Goal: Transaction & Acquisition: Obtain resource

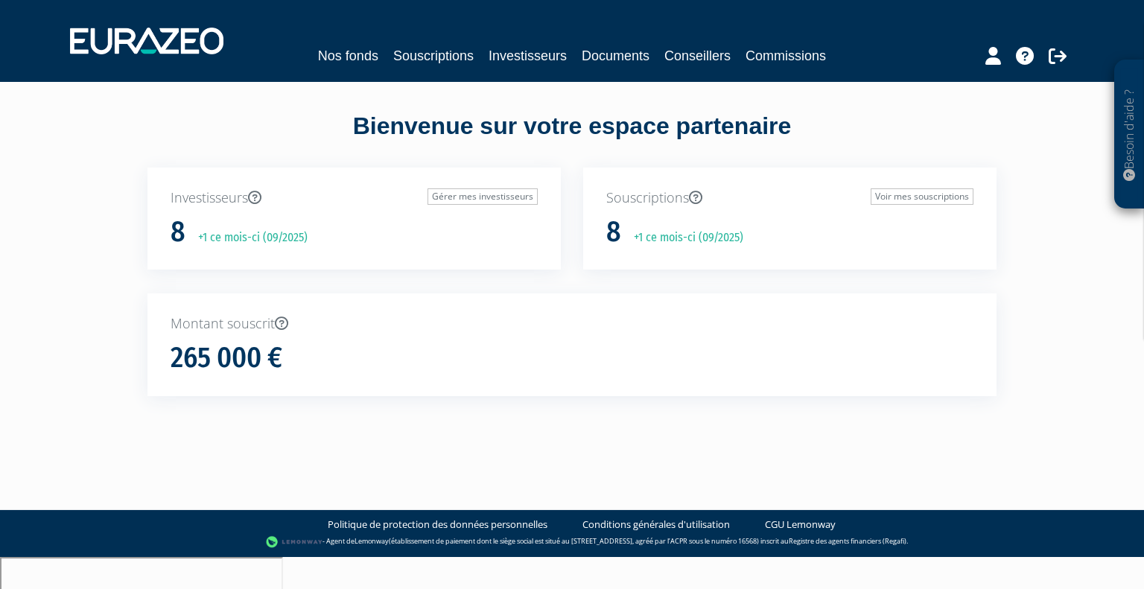
click at [253, 115] on div "Bienvenue sur votre espace partenaire" at bounding box center [571, 138] width 871 height 58
click at [603, 51] on link "Documents" at bounding box center [616, 55] width 68 height 21
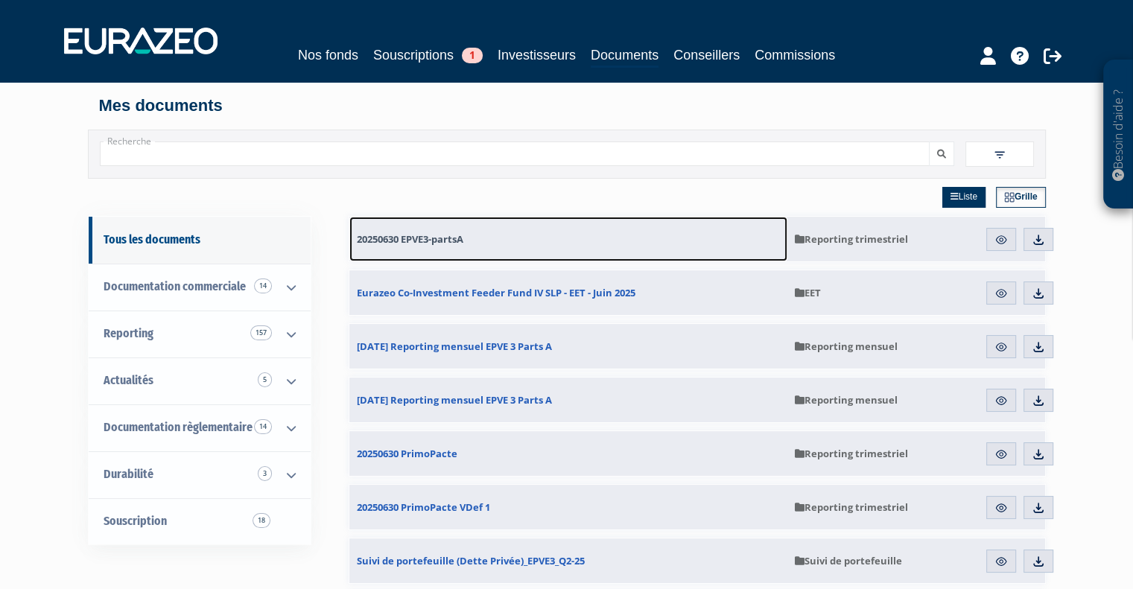
click at [578, 238] on link "20250630 EPVE3-partsA" at bounding box center [568, 239] width 438 height 45
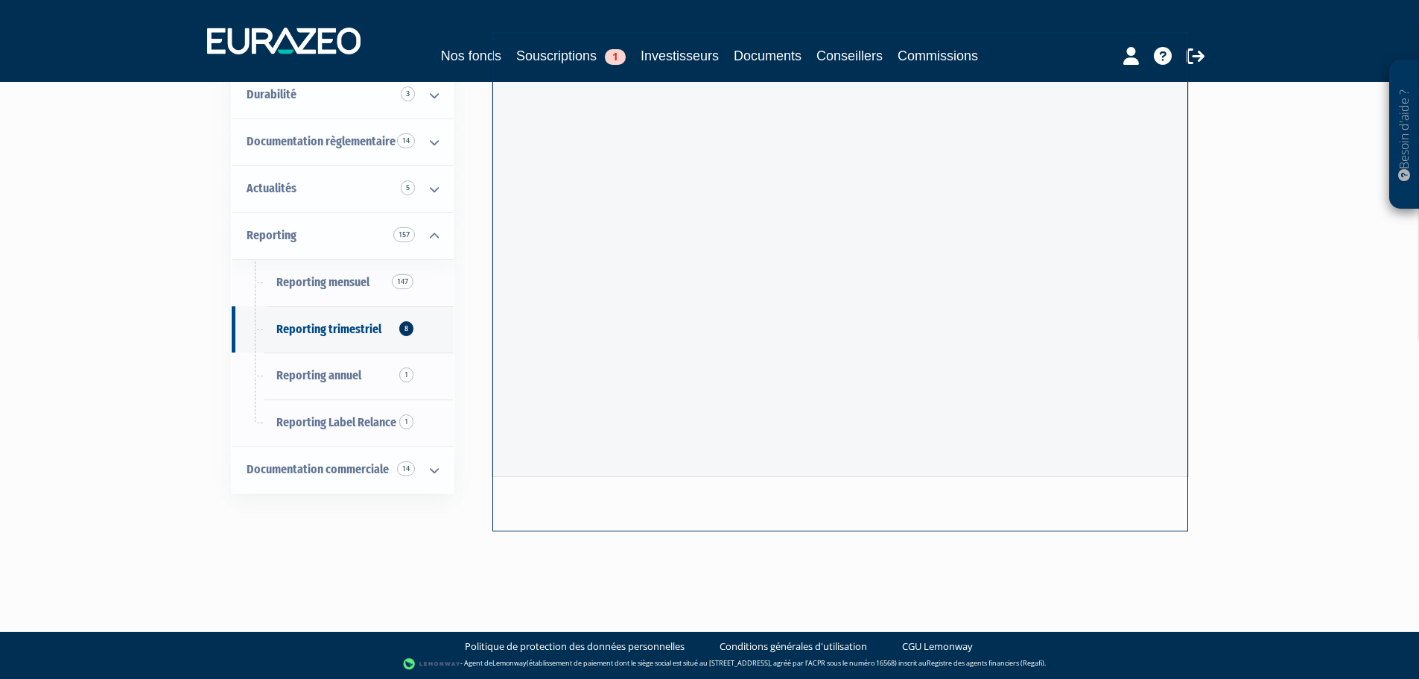
scroll to position [155, 0]
